Goal: Information Seeking & Learning: Learn about a topic

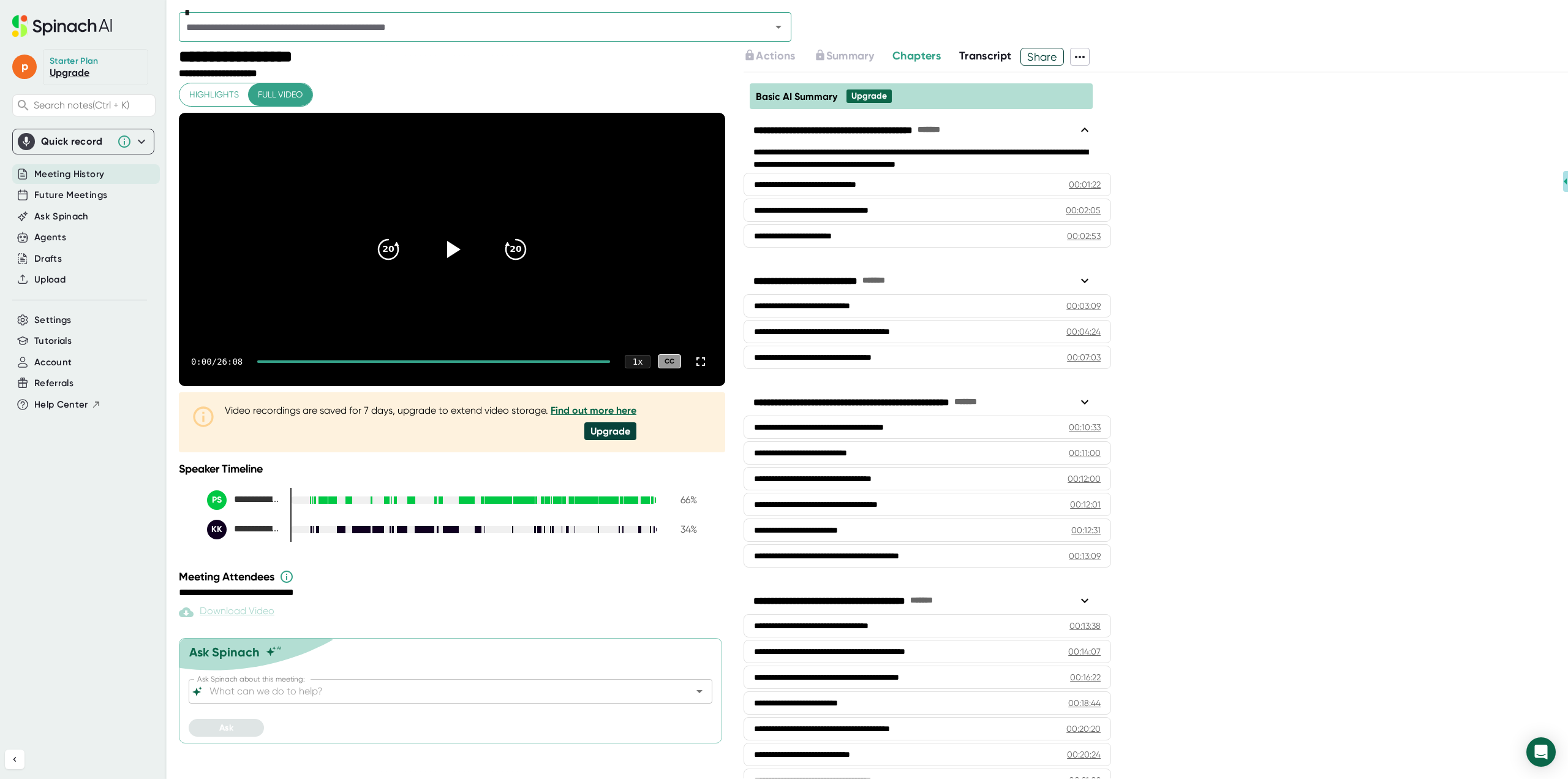
click at [68, 171] on span "Meeting History" at bounding box center [69, 174] width 70 height 14
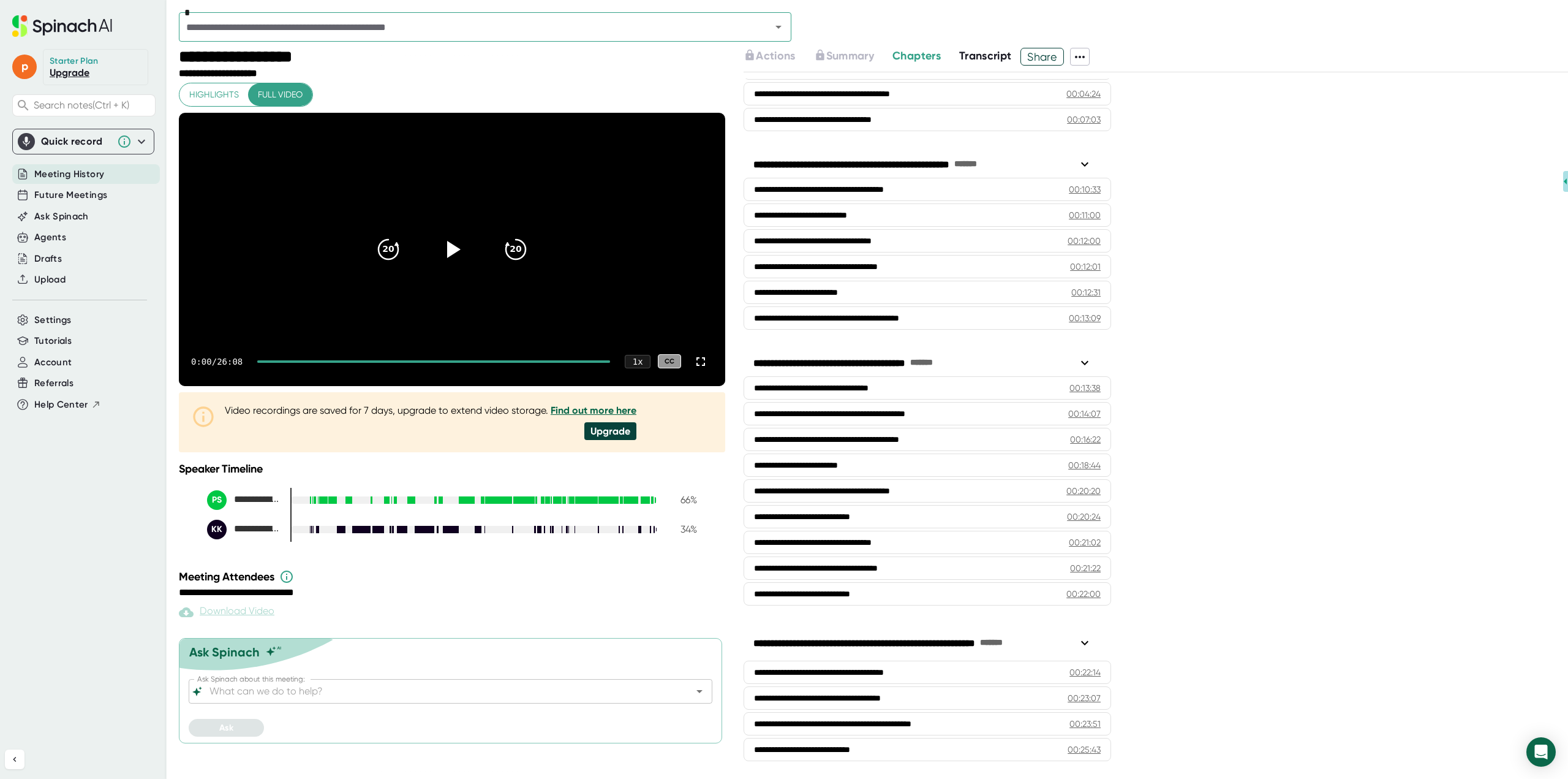
click at [344, 26] on input "text" at bounding box center [467, 27] width 569 height 17
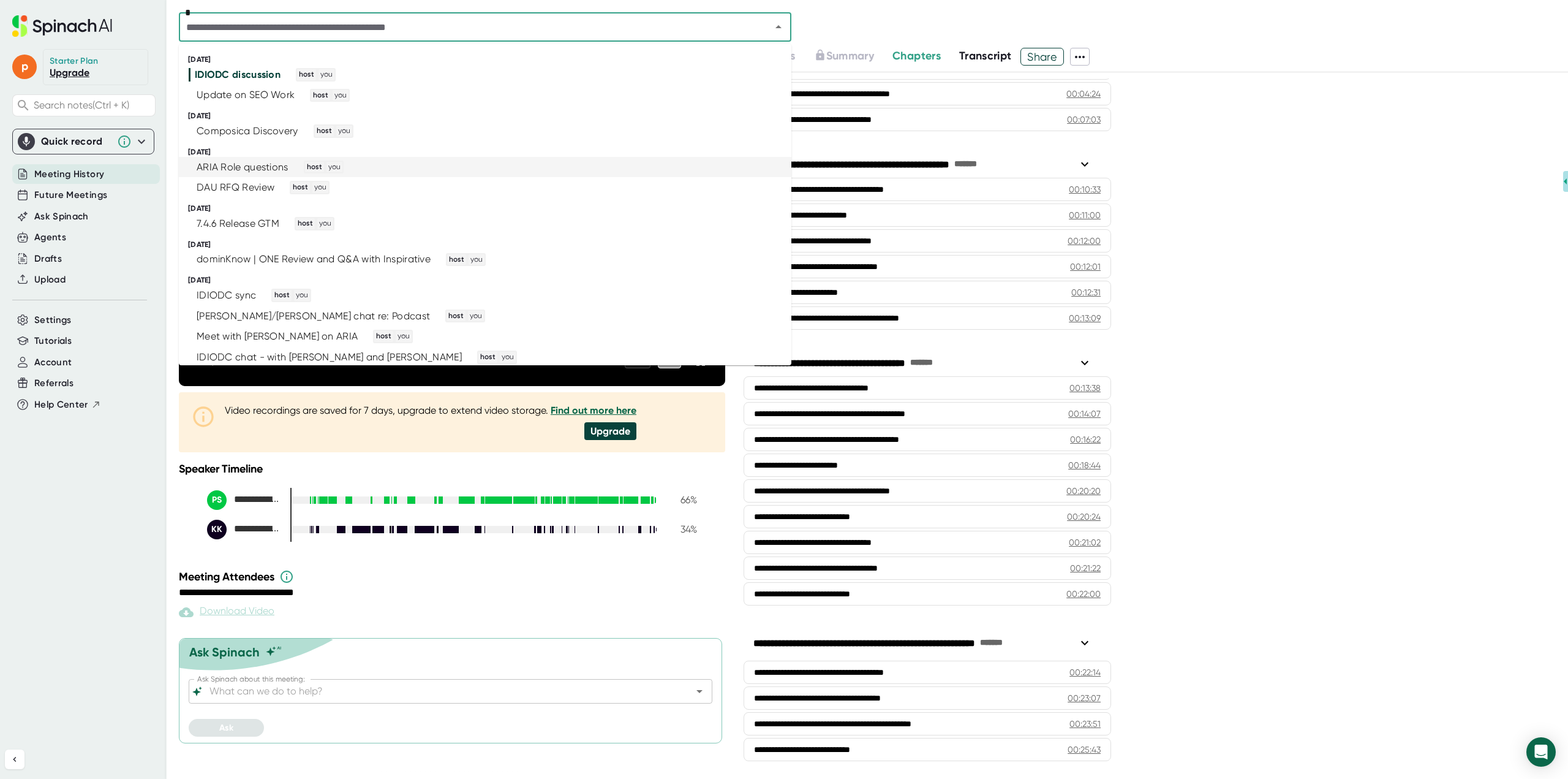
click at [247, 161] on div "ARIA Role questions" at bounding box center [242, 167] width 92 height 12
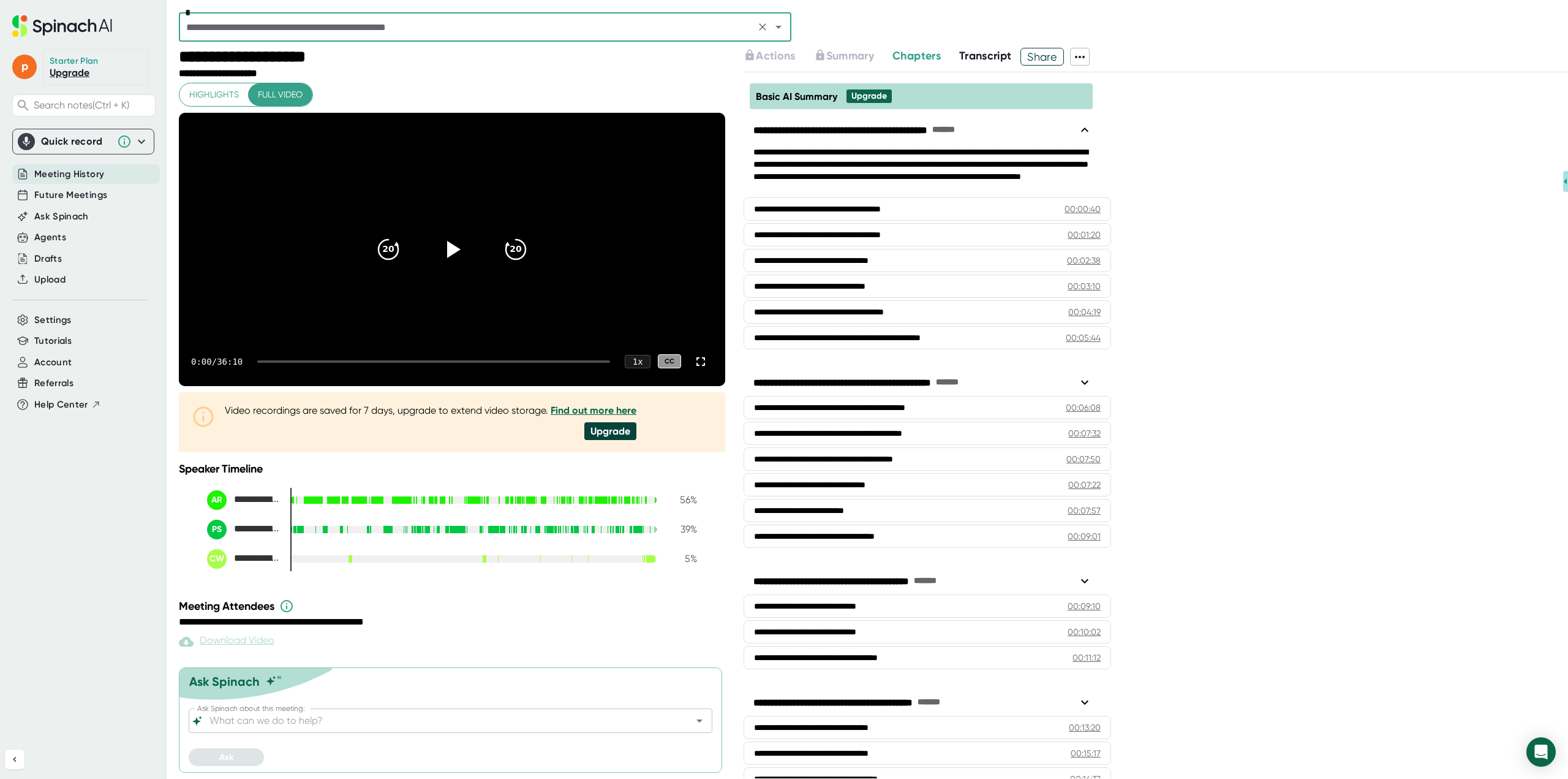
click at [451, 258] on icon at bounding box center [454, 250] width 13 height 17
click at [430, 385] on div "1:46 / 36:10 1 x CC" at bounding box center [452, 362] width 546 height 49
click at [433, 386] on div "1:46 / 36:10 1 x CC" at bounding box center [452, 362] width 546 height 49
drag, startPoint x: 276, startPoint y: 387, endPoint x: 439, endPoint y: 391, distance: 163.0
click at [439, 386] on div "1:48 / 36:10 1 x CC" at bounding box center [452, 362] width 546 height 49
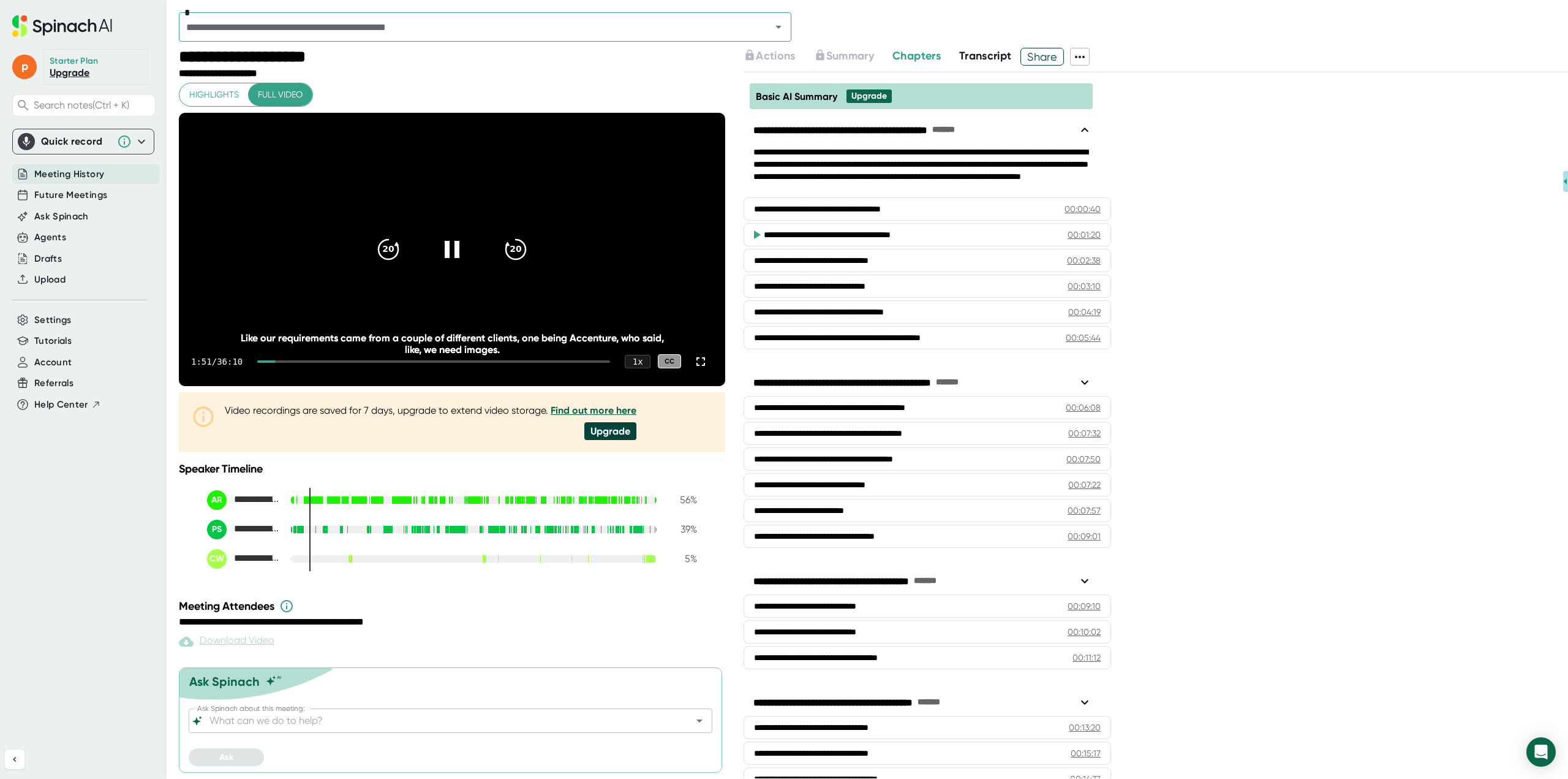
click at [449, 386] on div "1:51 / 36:10 1 x CC" at bounding box center [452, 362] width 546 height 49
click at [448, 386] on div "1:52 / 36:10 1 x CC" at bounding box center [452, 362] width 546 height 49
click at [501, 264] on icon "20" at bounding box center [515, 249] width 29 height 29
click at [510, 264] on icon "20" at bounding box center [515, 249] width 29 height 29
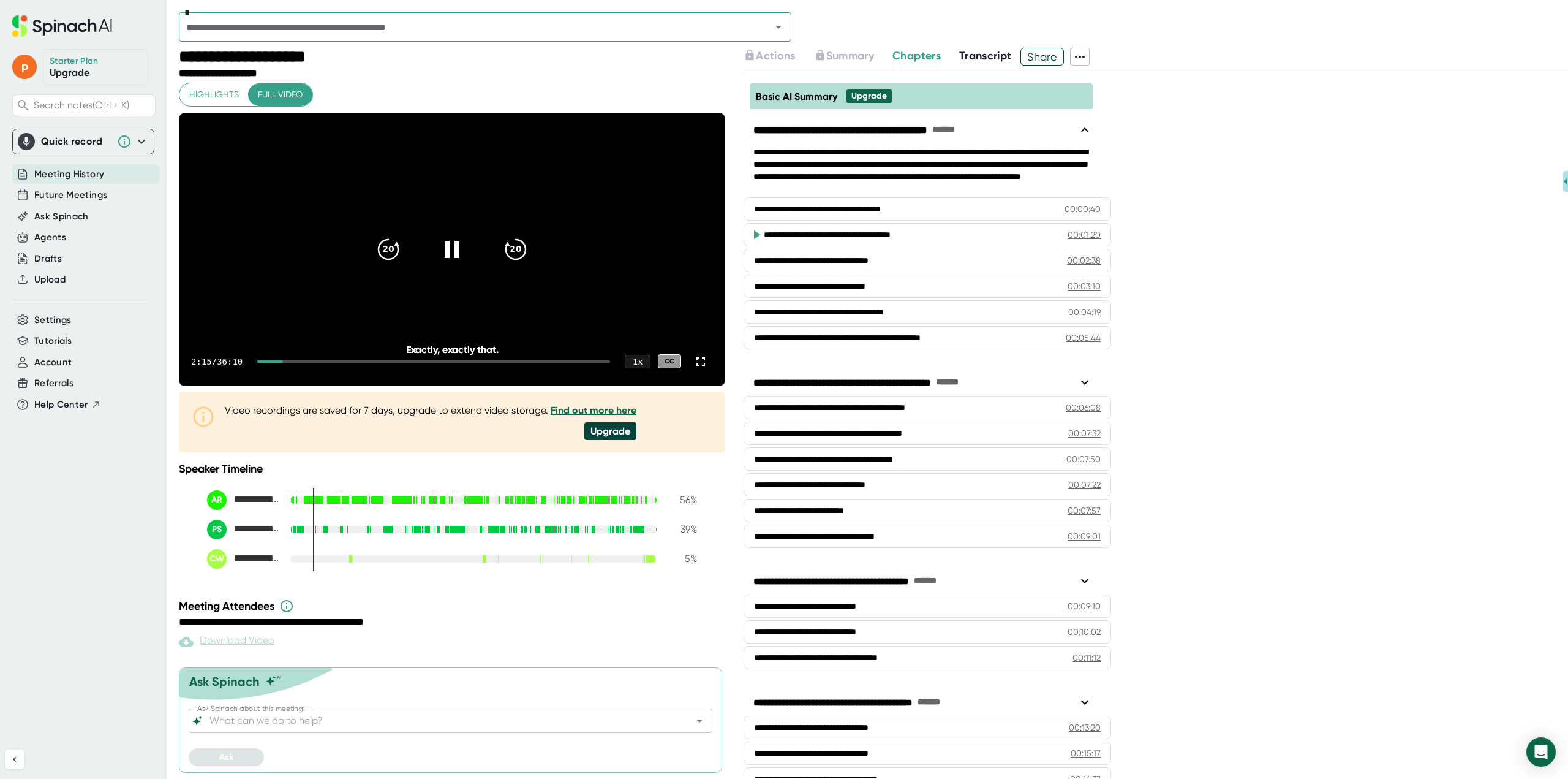
click at [510, 264] on icon "20" at bounding box center [515, 249] width 29 height 29
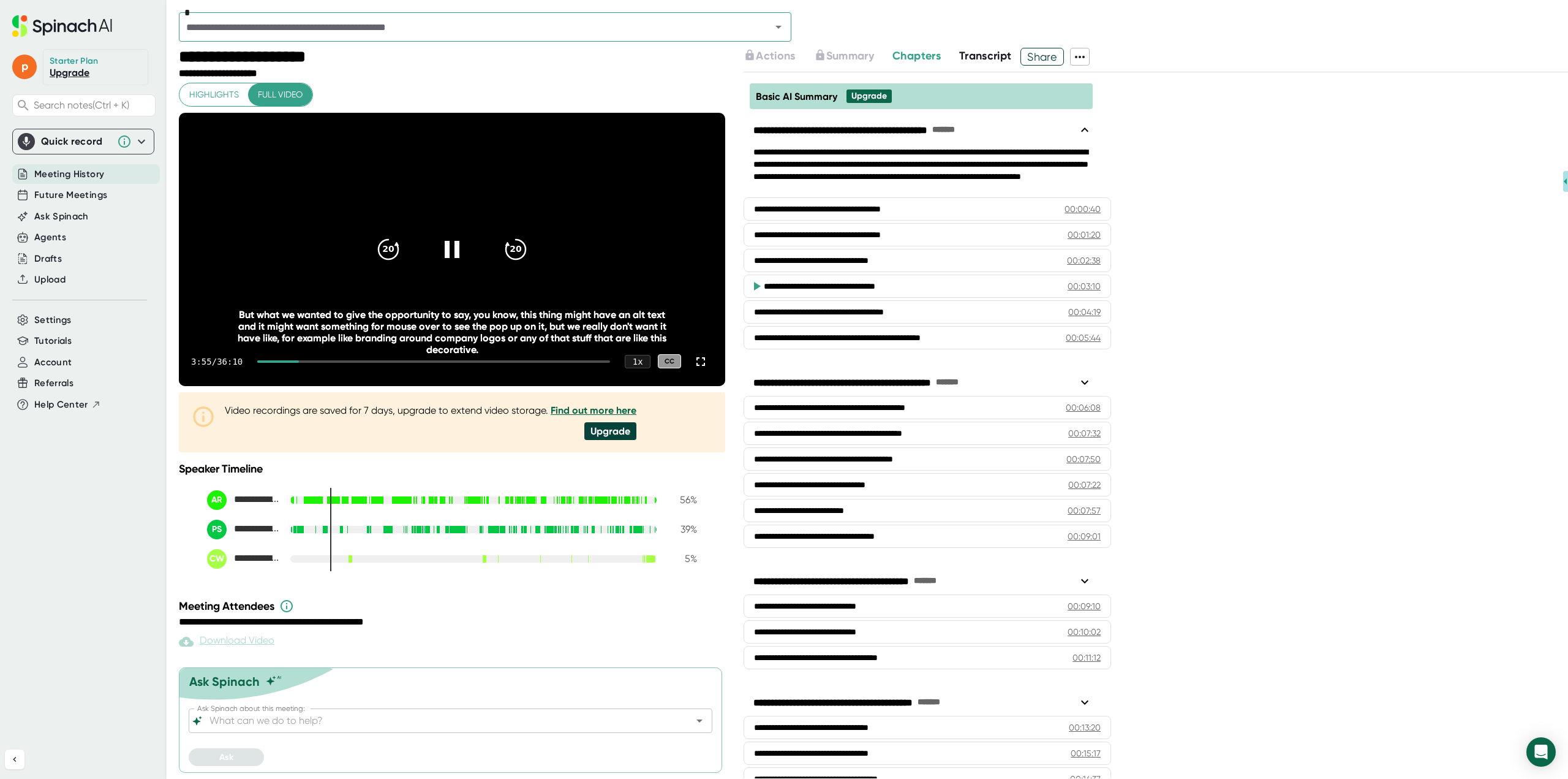
click at [510, 264] on icon "20" at bounding box center [515, 249] width 29 height 29
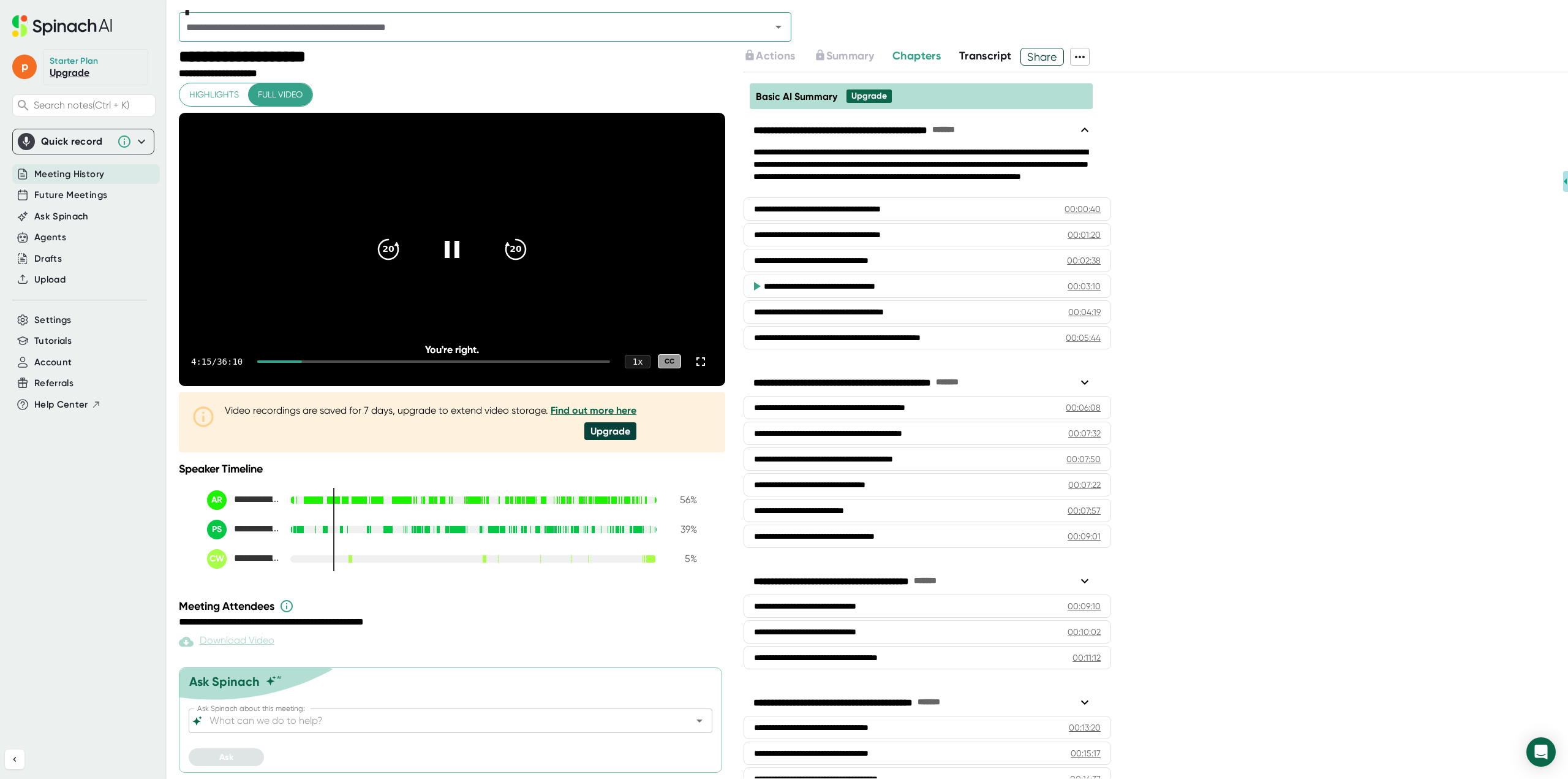
click at [510, 264] on icon "20" at bounding box center [515, 249] width 29 height 29
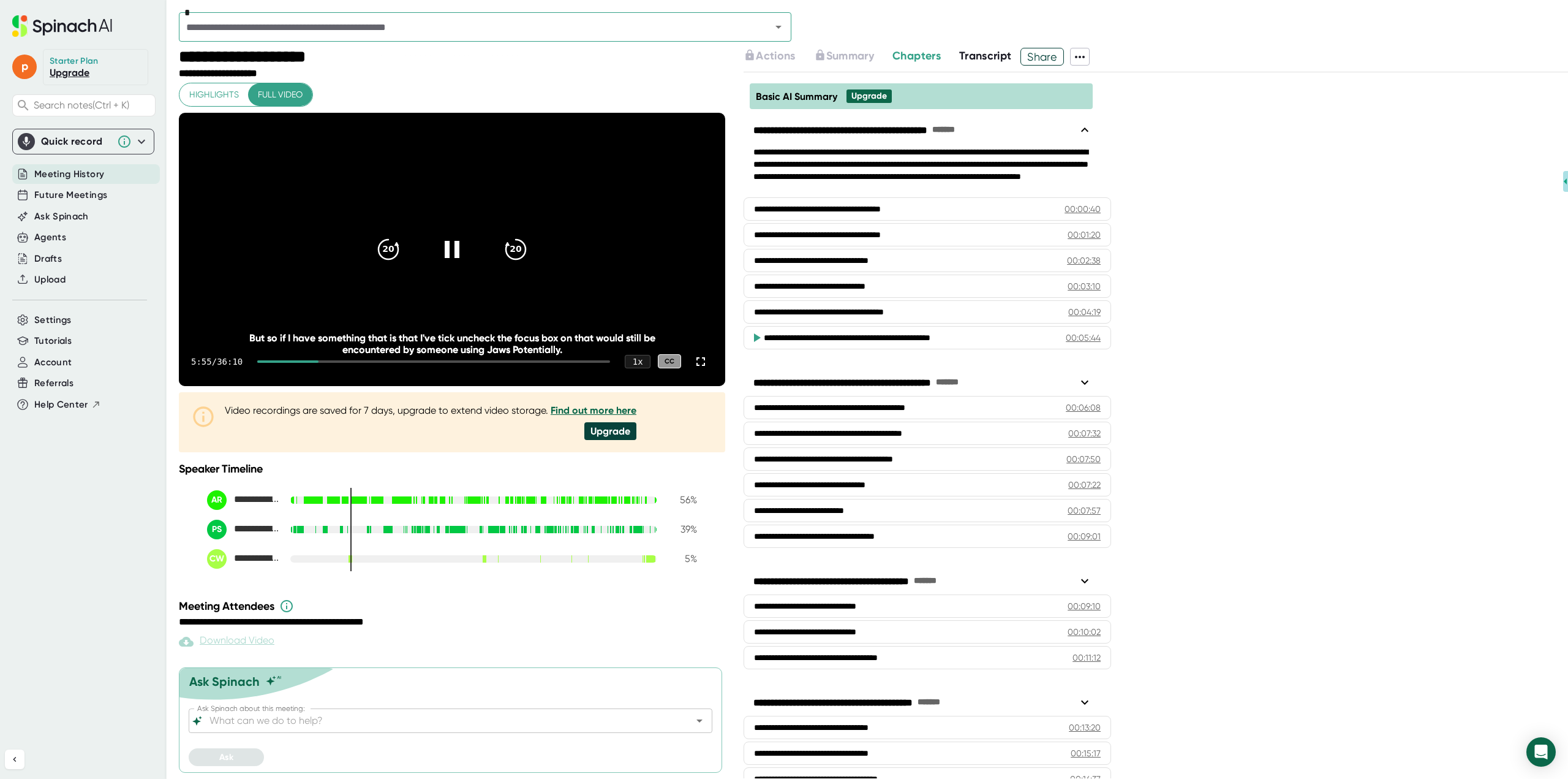
click at [510, 264] on icon "20" at bounding box center [515, 249] width 29 height 29
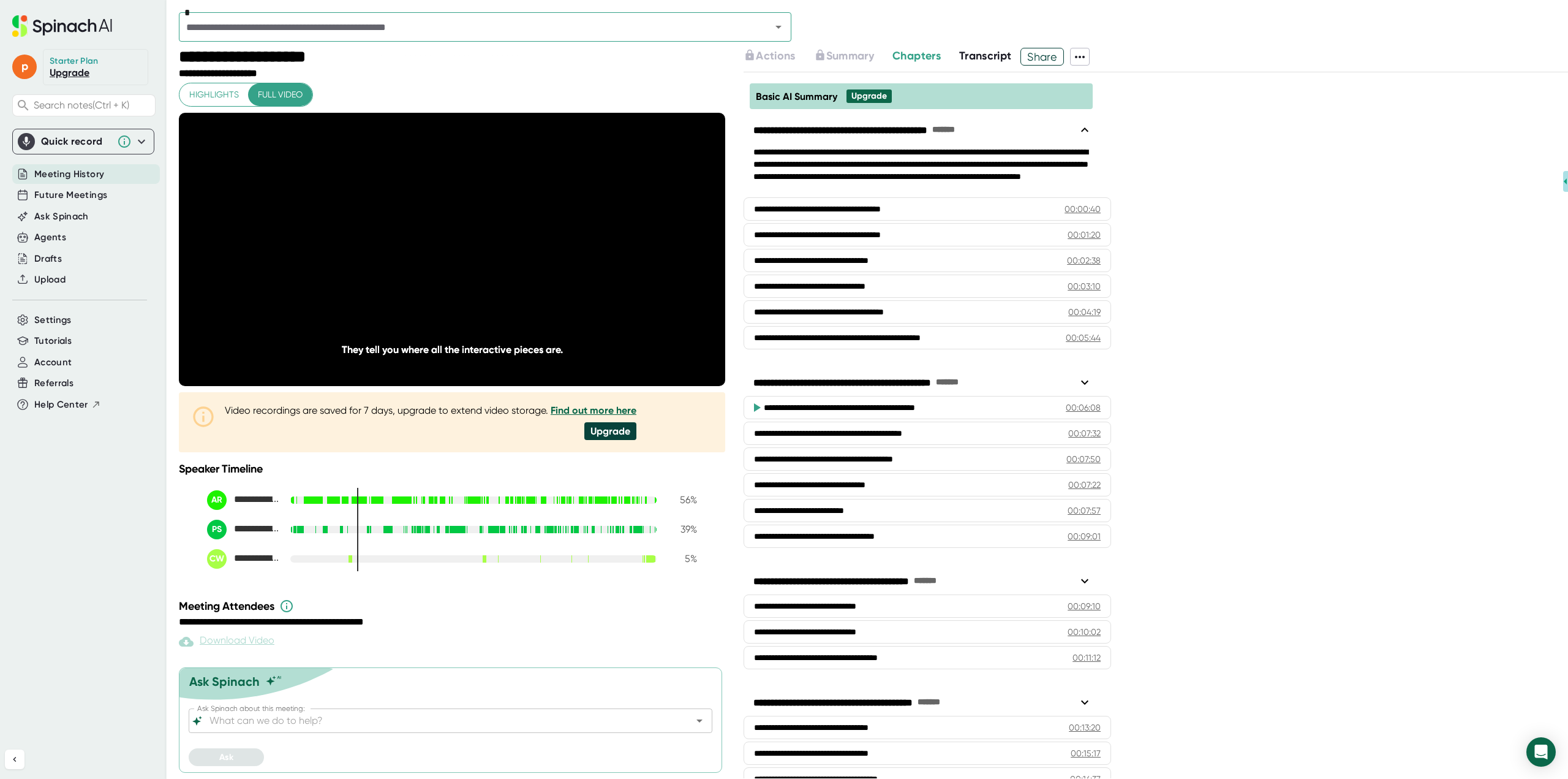
click at [510, 264] on icon "20" at bounding box center [515, 249] width 29 height 29
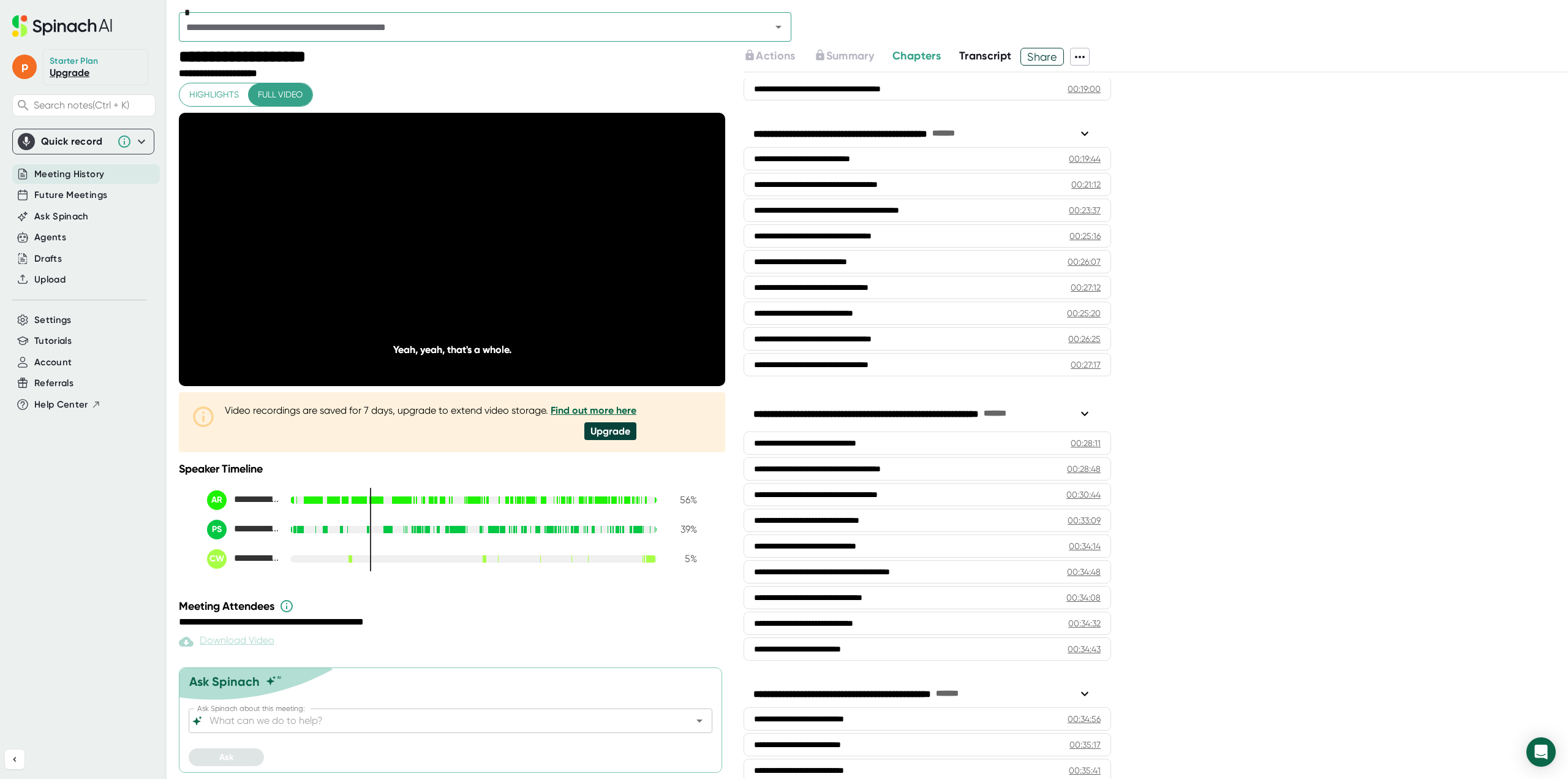
scroll to position [814, 0]
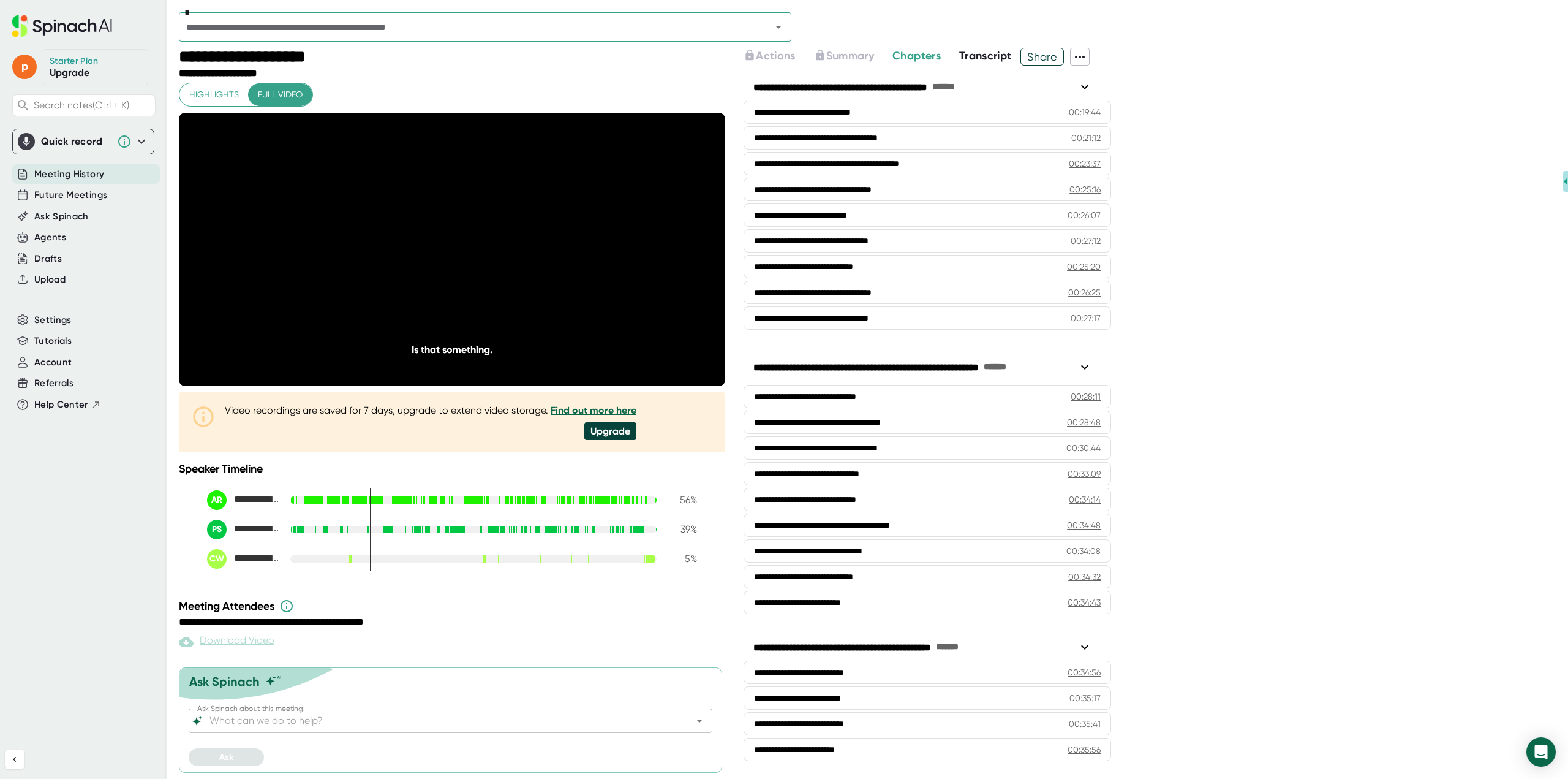
click at [843, 580] on div "**********" at bounding box center [896, 576] width 285 height 12
click at [388, 257] on icon "20" at bounding box center [388, 249] width 29 height 29
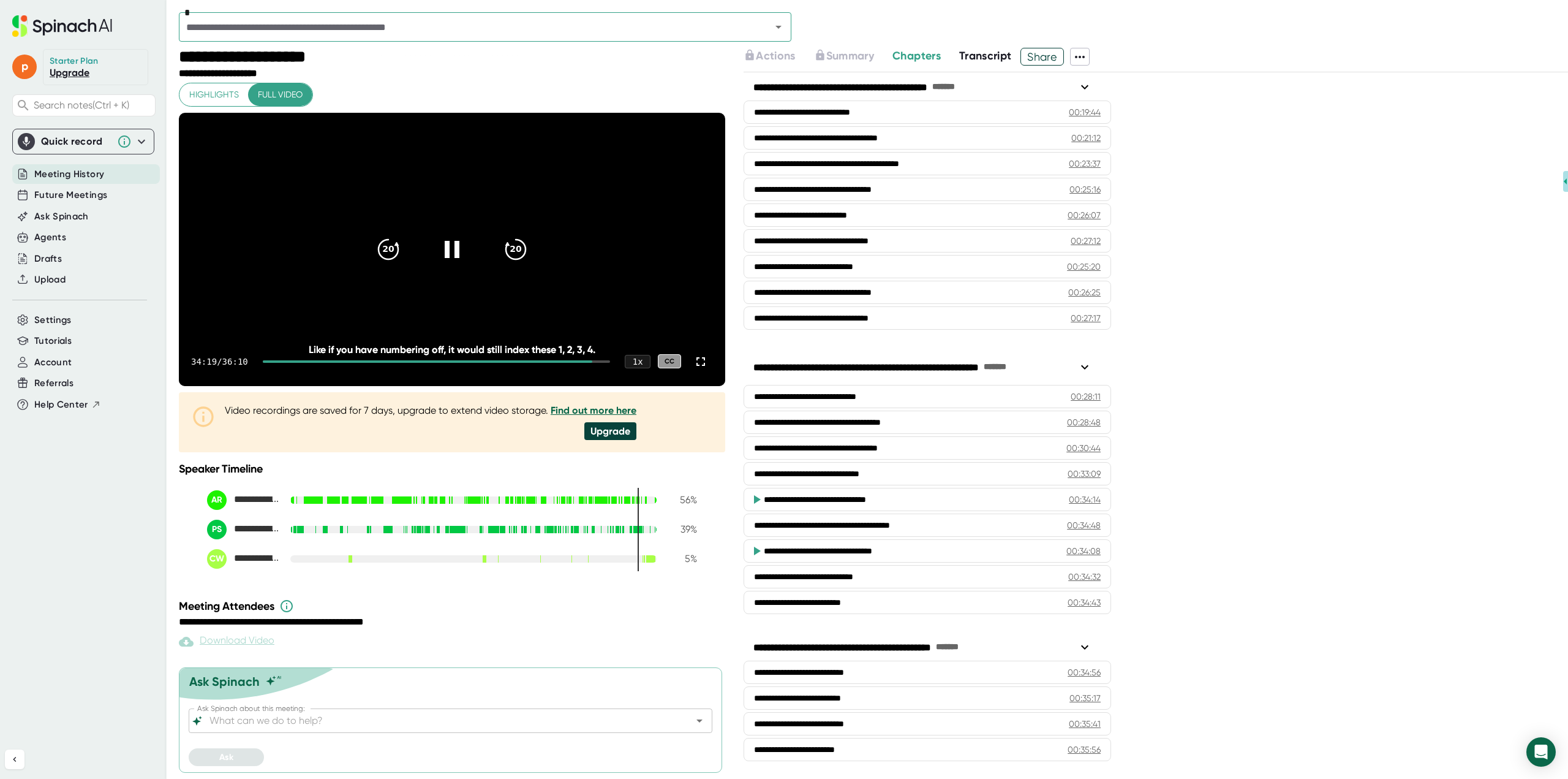
click at [388, 257] on icon "20" at bounding box center [388, 249] width 29 height 29
click at [385, 257] on icon "20" at bounding box center [388, 249] width 29 height 29
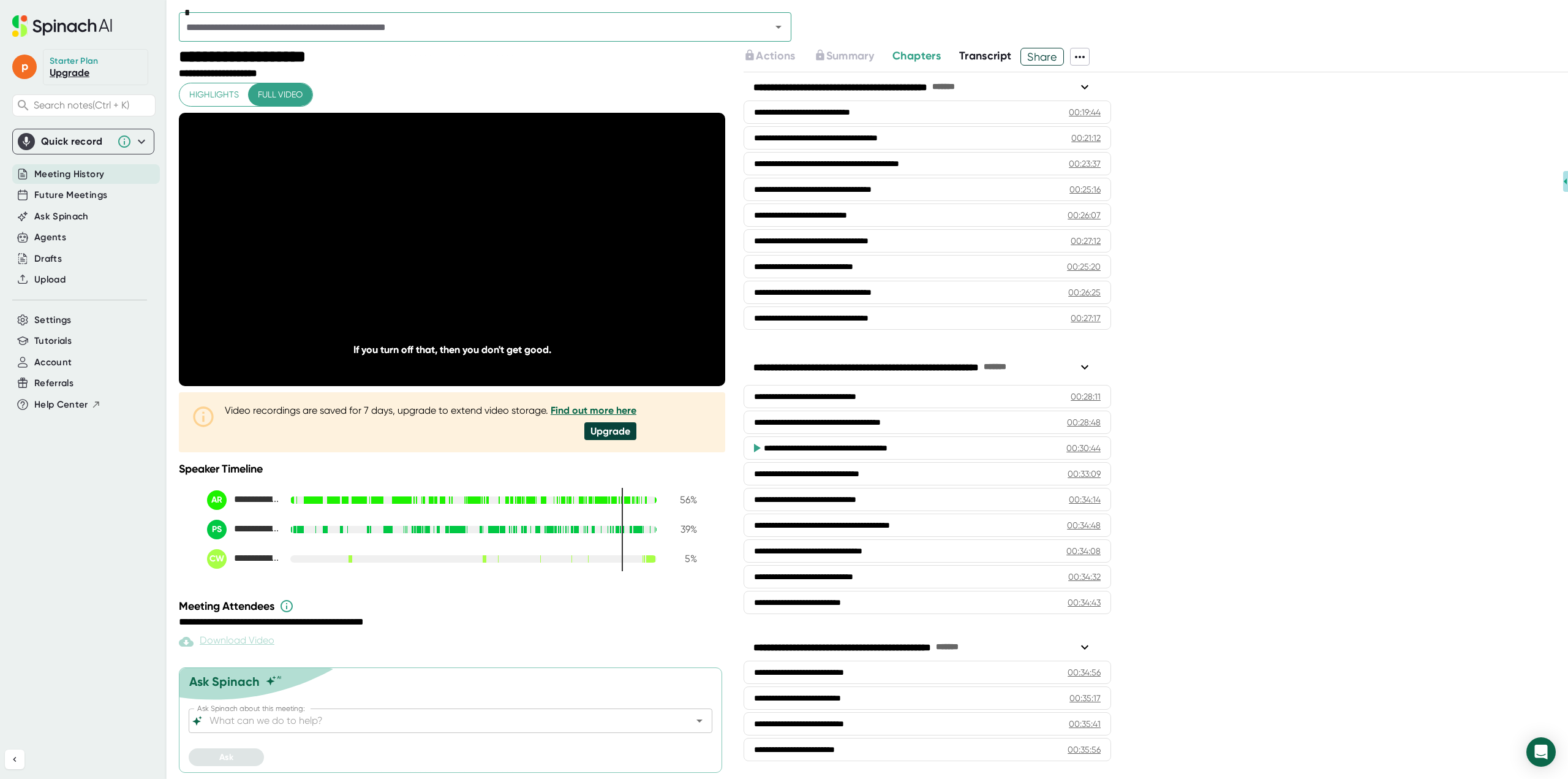
click at [385, 257] on icon "20" at bounding box center [388, 249] width 29 height 29
click at [388, 261] on icon "20" at bounding box center [388, 249] width 29 height 29
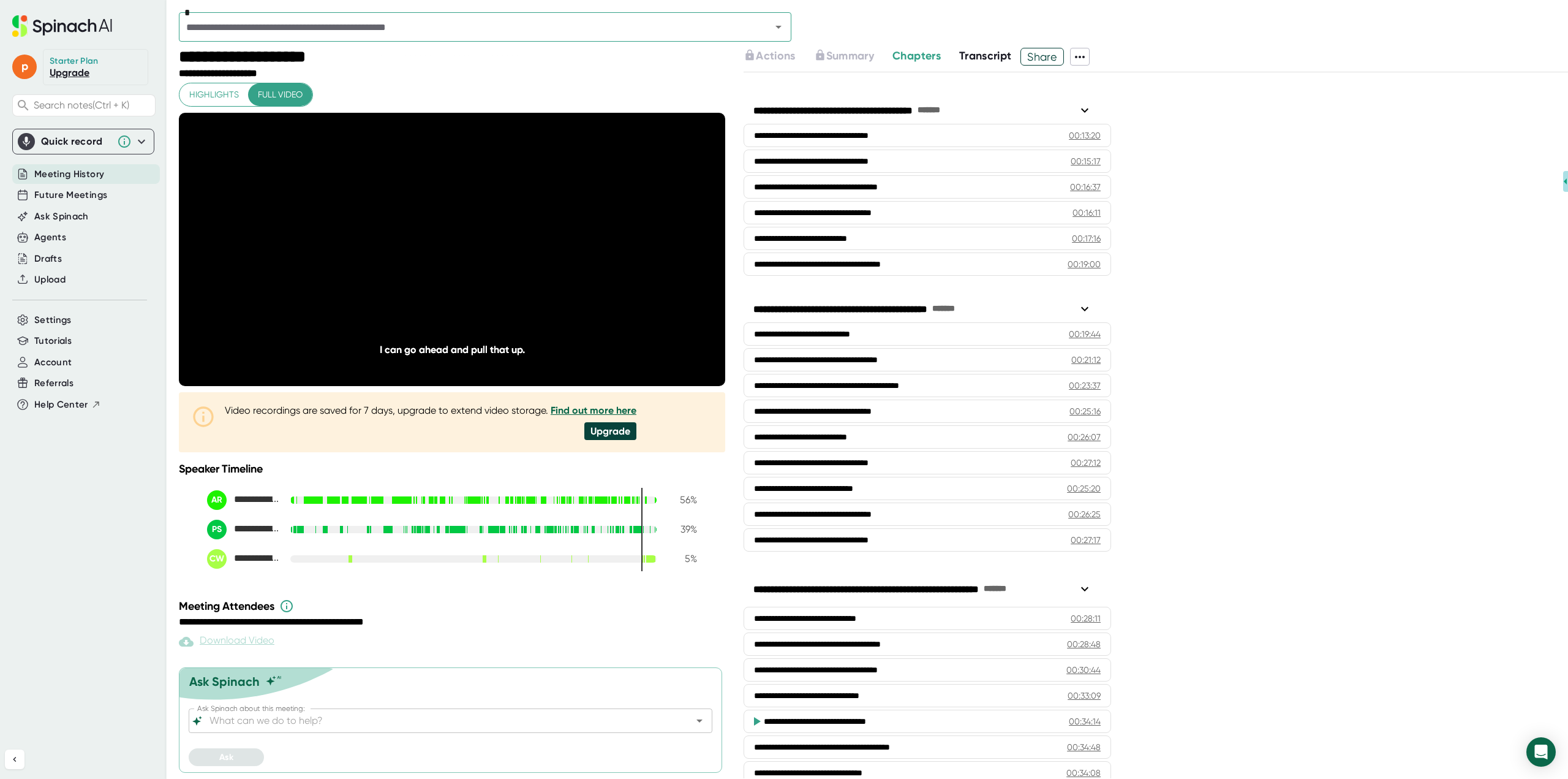
scroll to position [580, 0]
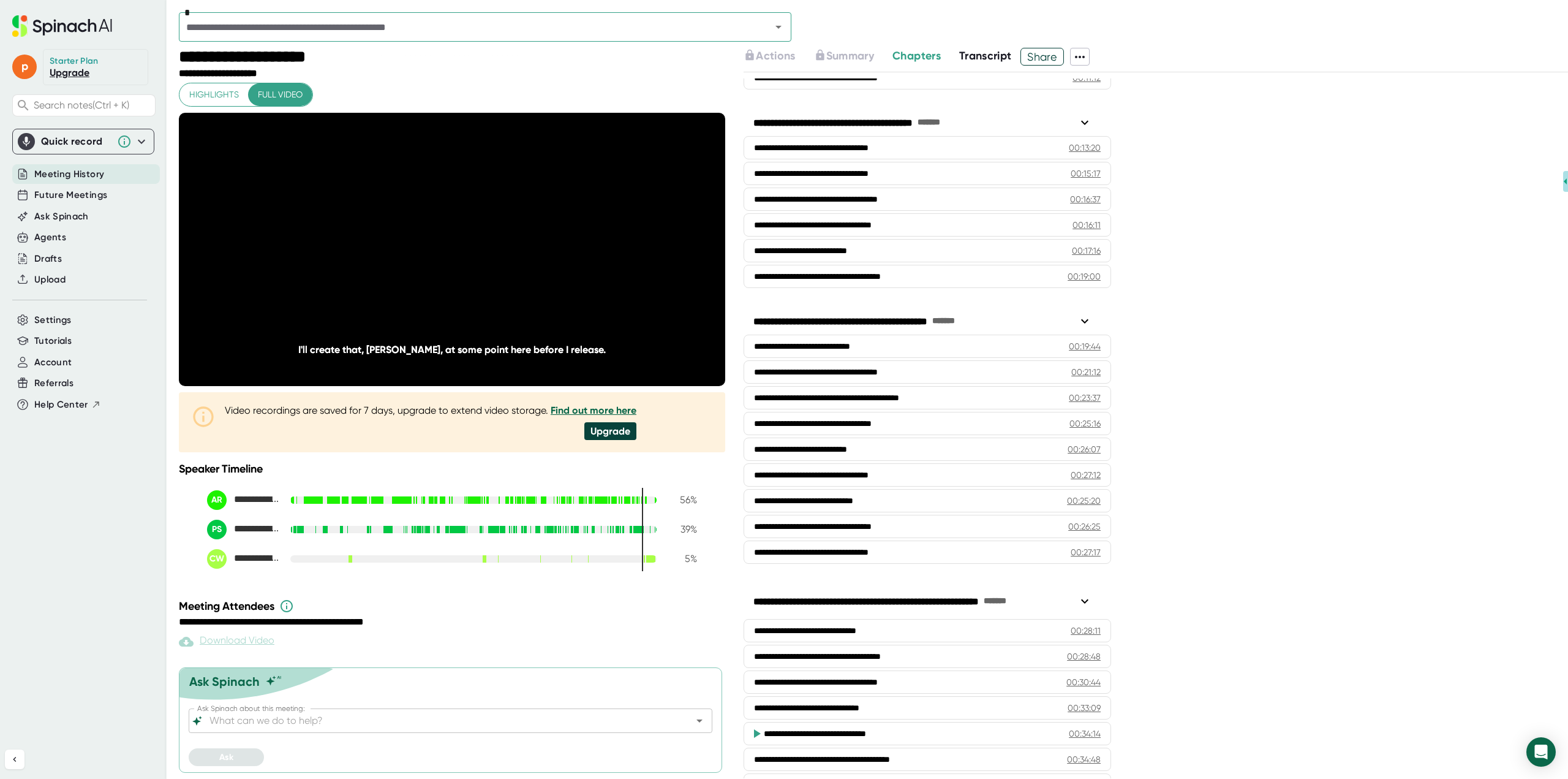
click at [873, 503] on div "**********" at bounding box center [896, 500] width 285 height 12
click at [816, 524] on div "**********" at bounding box center [896, 526] width 286 height 12
click at [860, 553] on div "**********" at bounding box center [898, 551] width 288 height 12
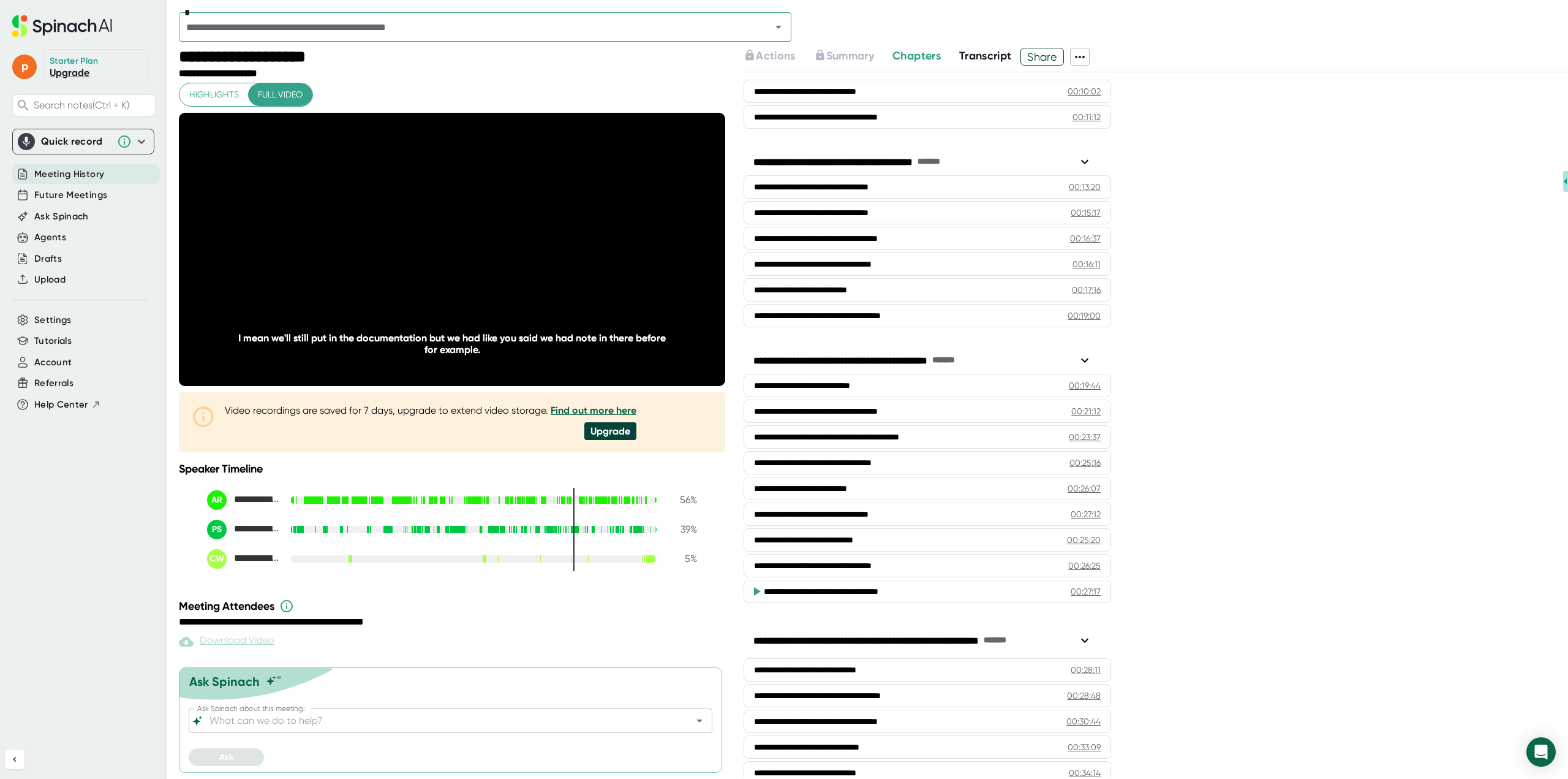
scroll to position [532, 0]
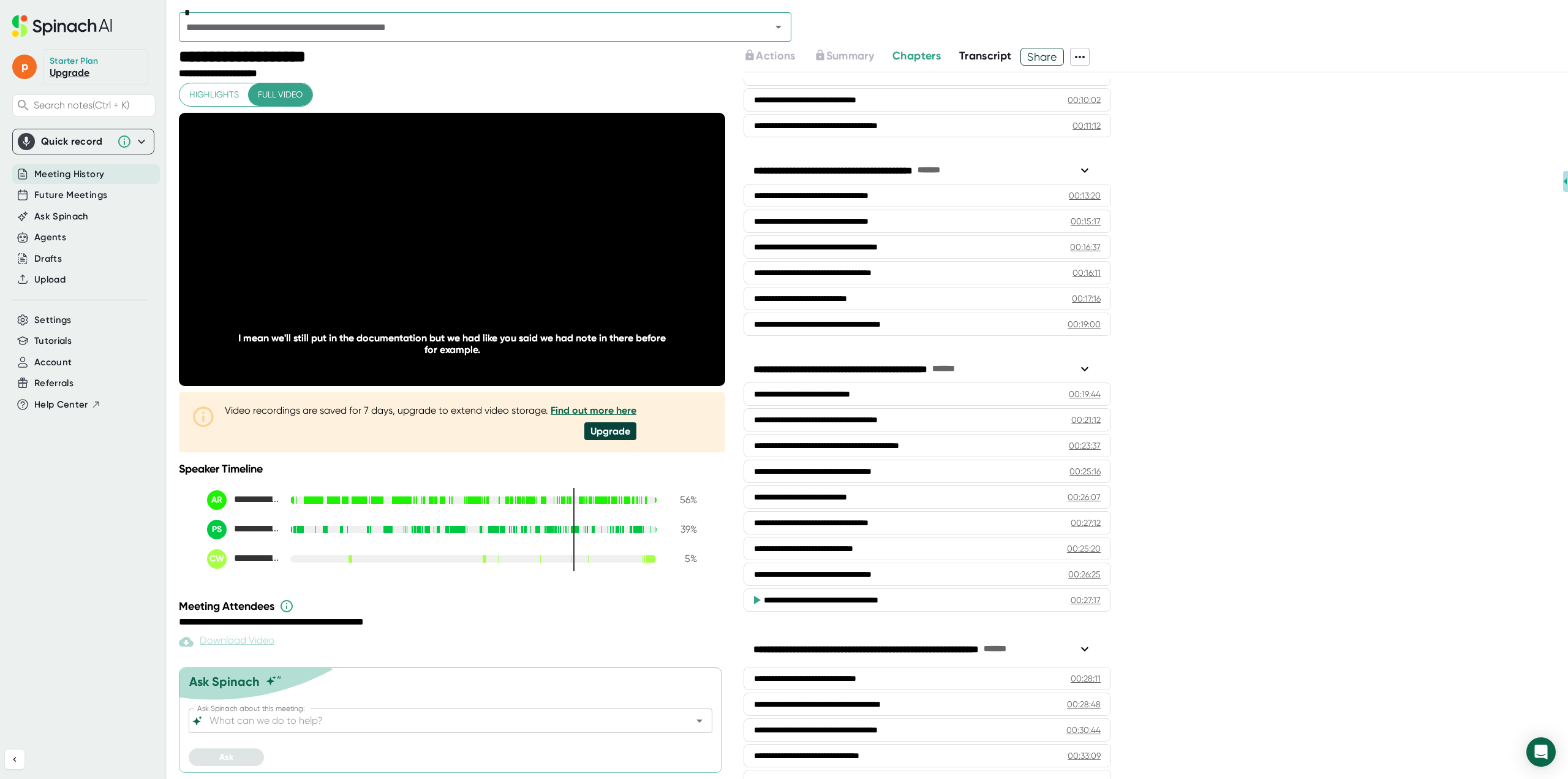
click at [819, 418] on div "**********" at bounding box center [898, 419] width 288 height 12
click at [757, 421] on icon at bounding box center [757, 419] width 7 height 9
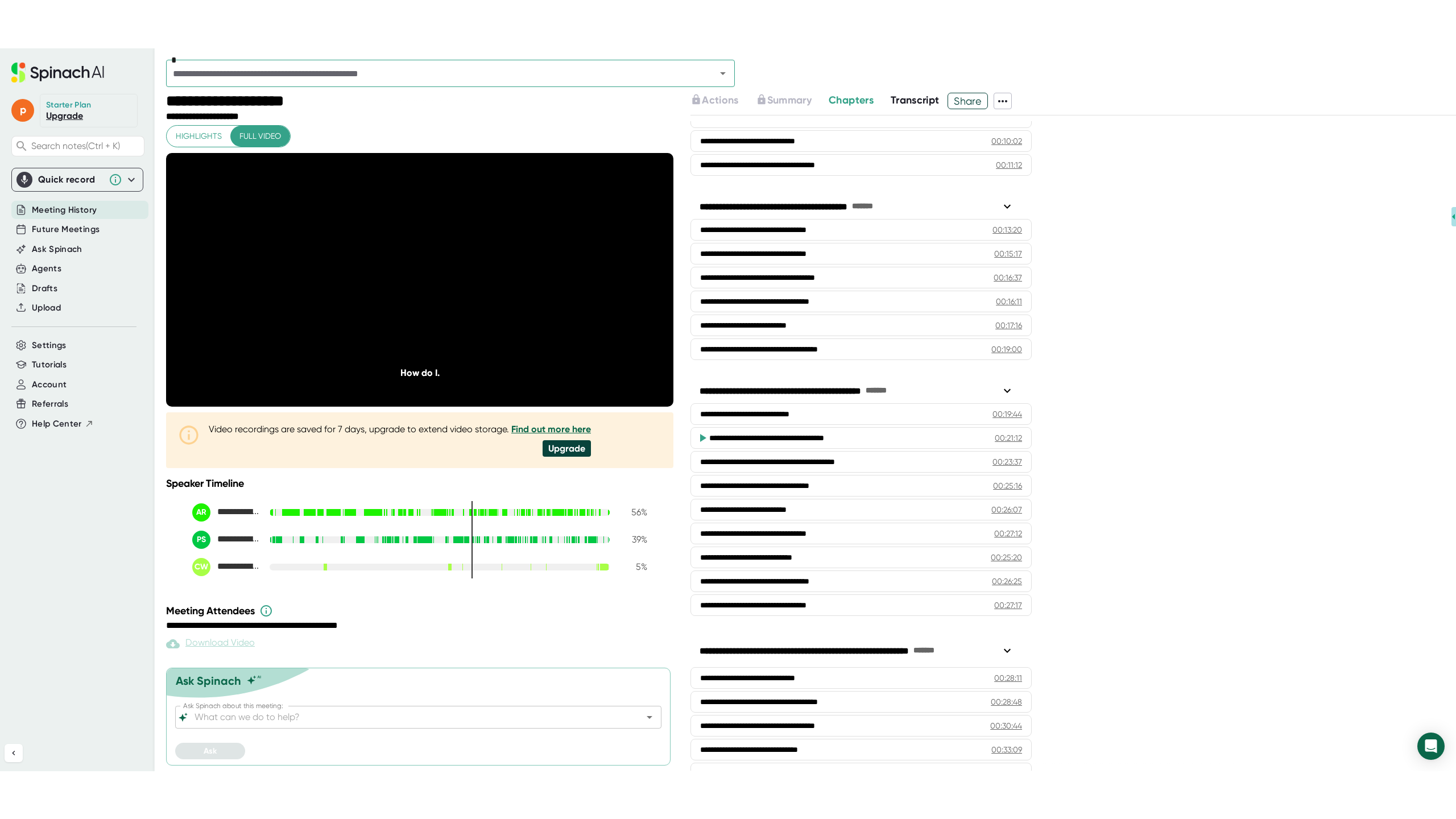
scroll to position [0, 0]
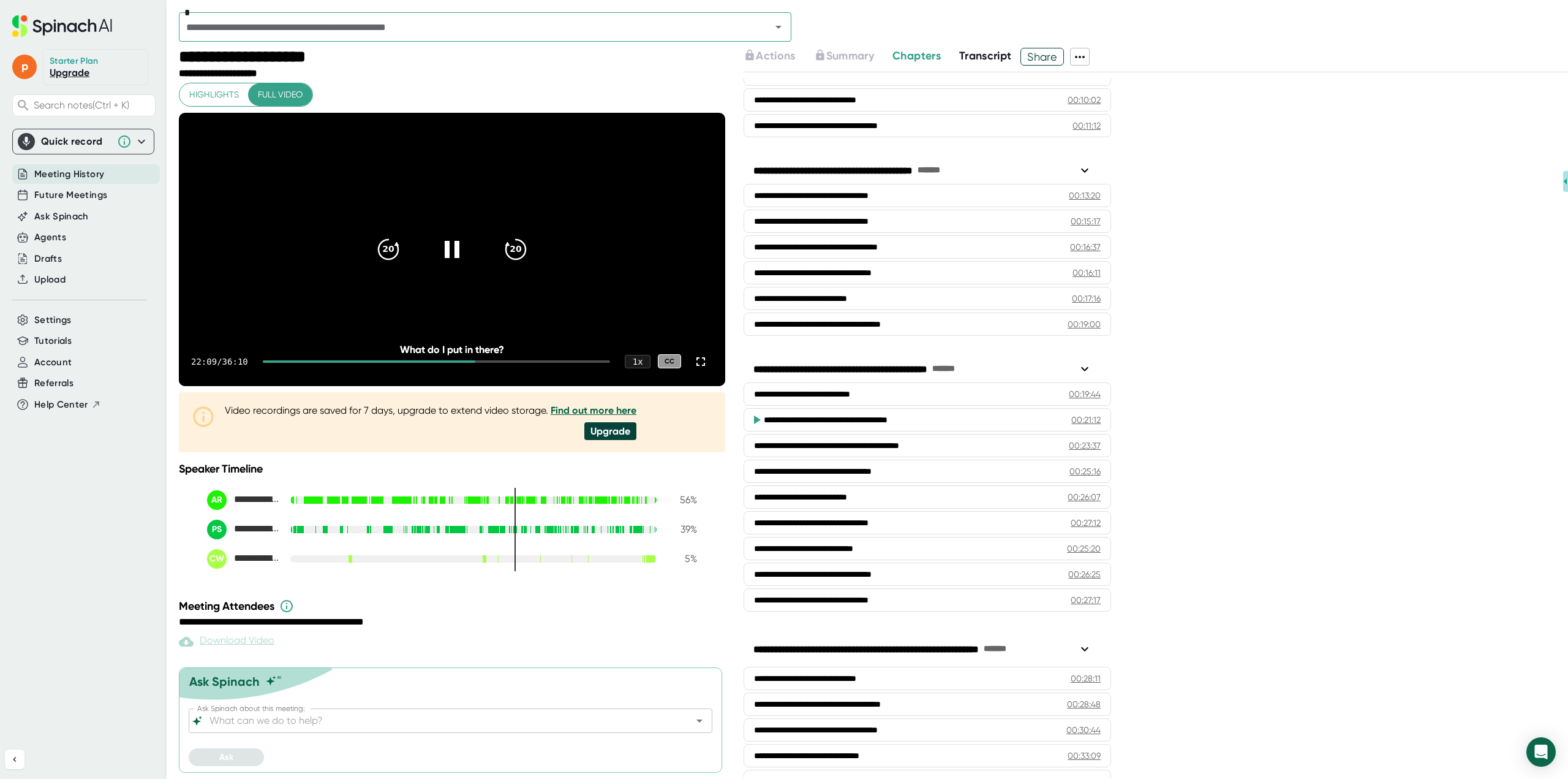
click at [696, 366] on icon at bounding box center [700, 362] width 9 height 9
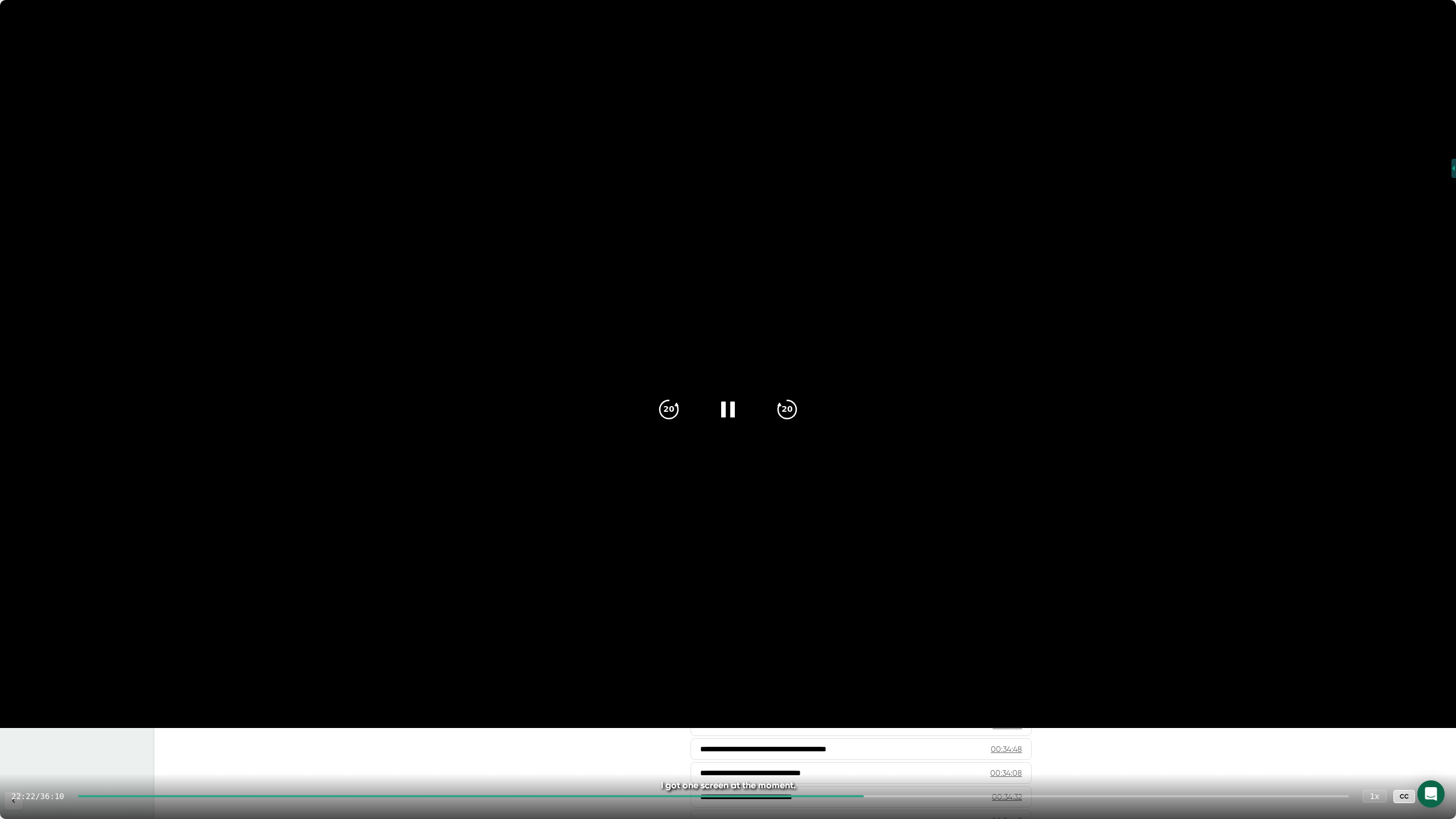
click at [730, 410] on icon at bounding box center [728, 410] width 27 height 27
click at [743, 404] on div at bounding box center [728, 410] width 46 height 46
click at [669, 403] on icon "20" at bounding box center [669, 410] width 27 height 27
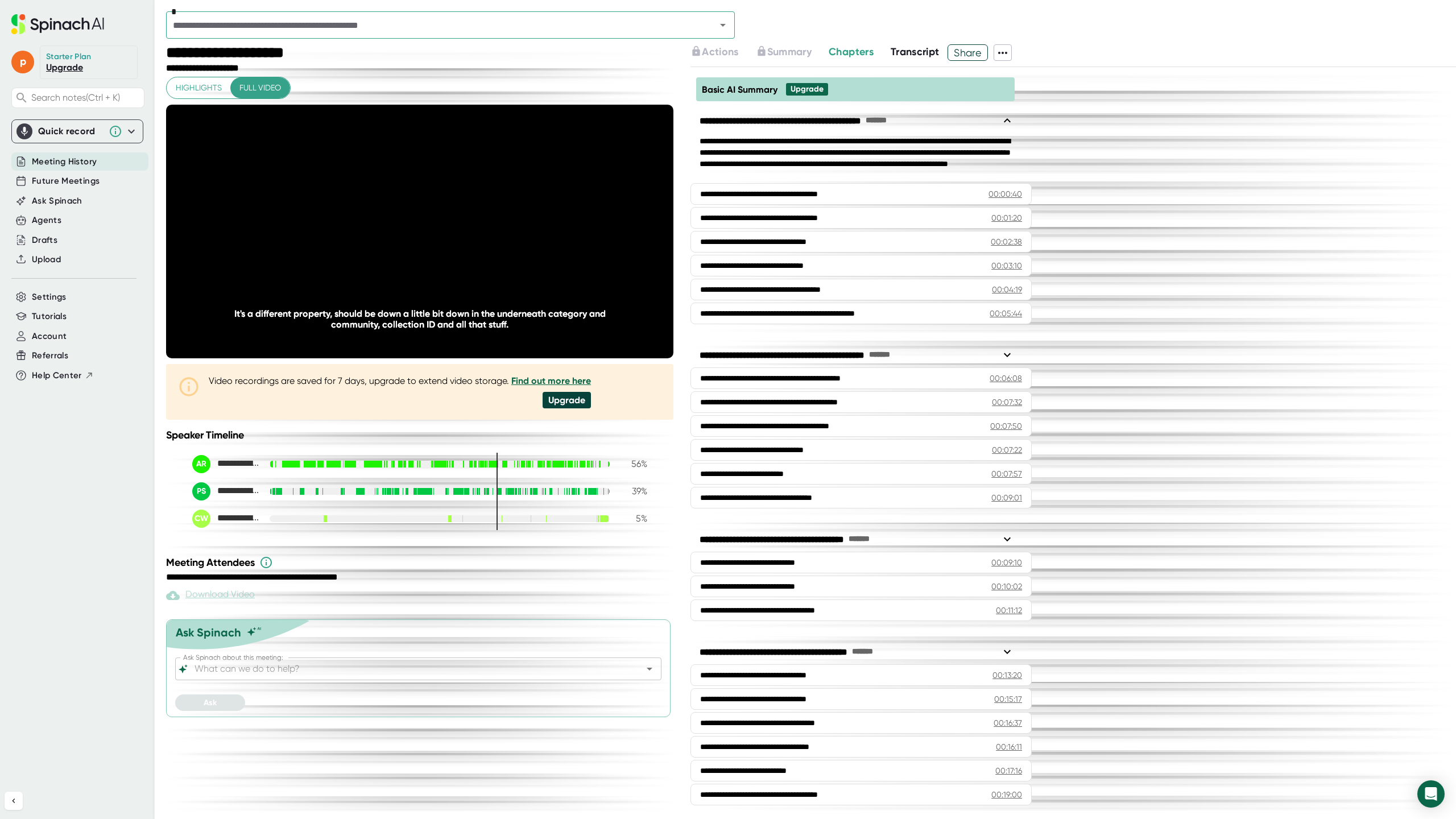
scroll to position [494, 0]
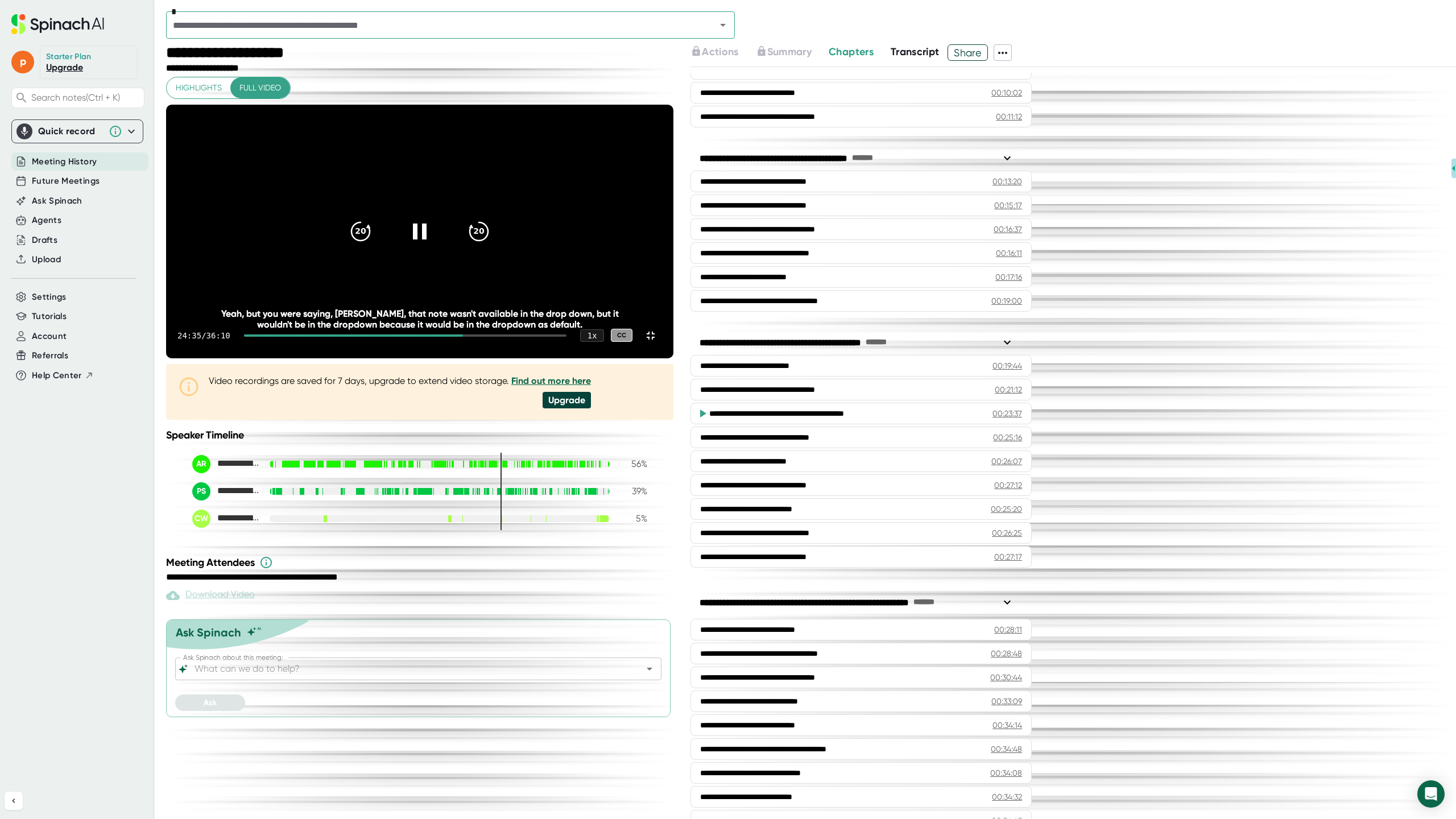
click at [426, 240] on icon at bounding box center [420, 232] width 14 height 16
drag, startPoint x: 1403, startPoint y: 57, endPoint x: 1383, endPoint y: 55, distance: 20.1
click at [674, 105] on video at bounding box center [420, 232] width 507 height 254
click at [674, 145] on video at bounding box center [420, 232] width 507 height 254
